Goal: Navigation & Orientation: Go to known website

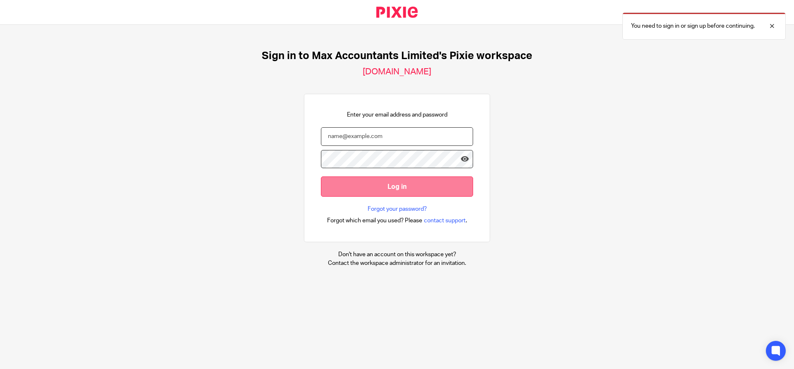
type input "jodie.burrows@wilson-partners.co.uk"
click at [388, 188] on input "Log in" at bounding box center [397, 187] width 152 height 20
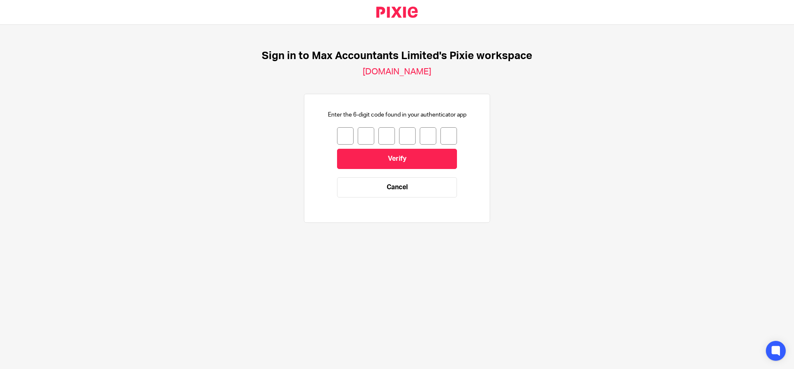
click at [346, 135] on input "number" at bounding box center [345, 135] width 17 height 17
